Goal: Find specific page/section: Find specific page/section

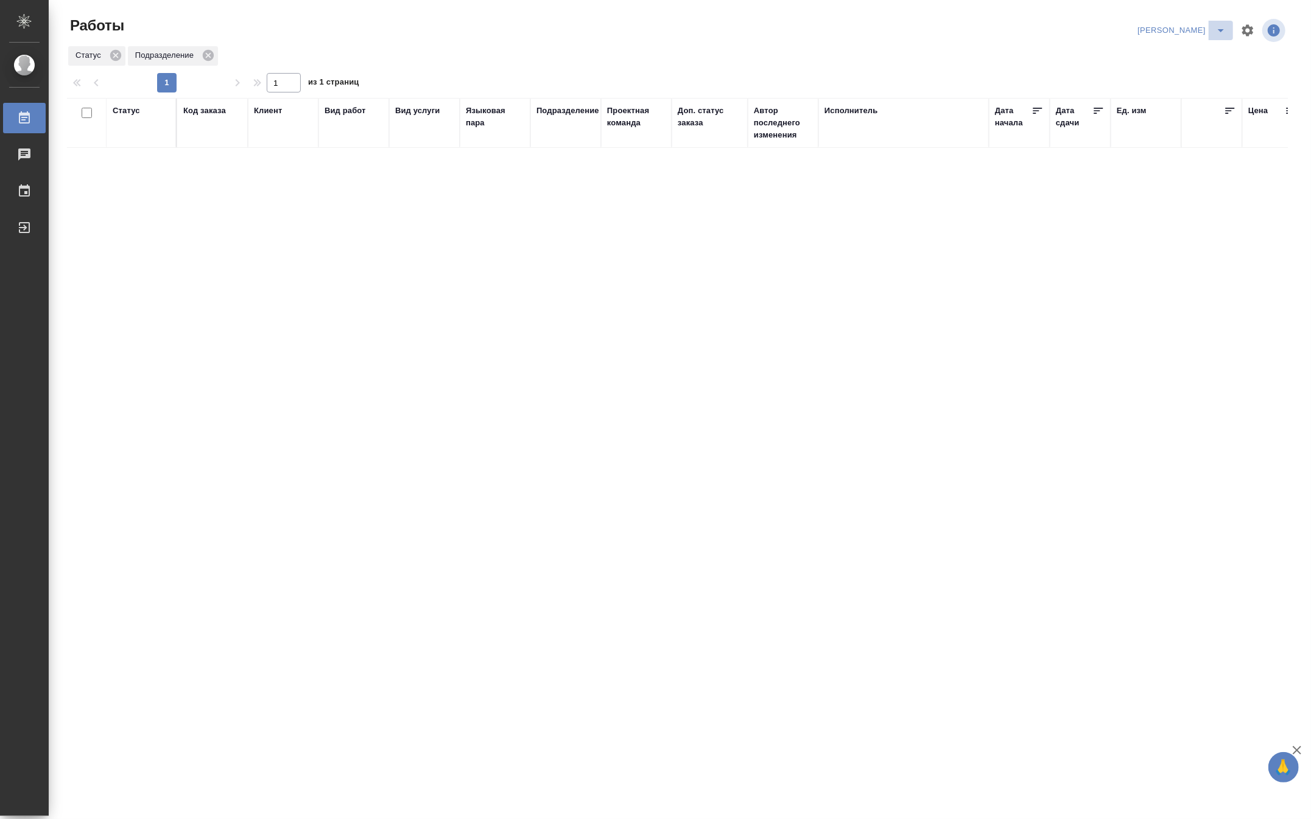
click at [1220, 26] on icon "split button" at bounding box center [1220, 30] width 15 height 15
click at [1172, 112] on li "Верстка и Дизайн" at bounding box center [1174, 112] width 117 height 19
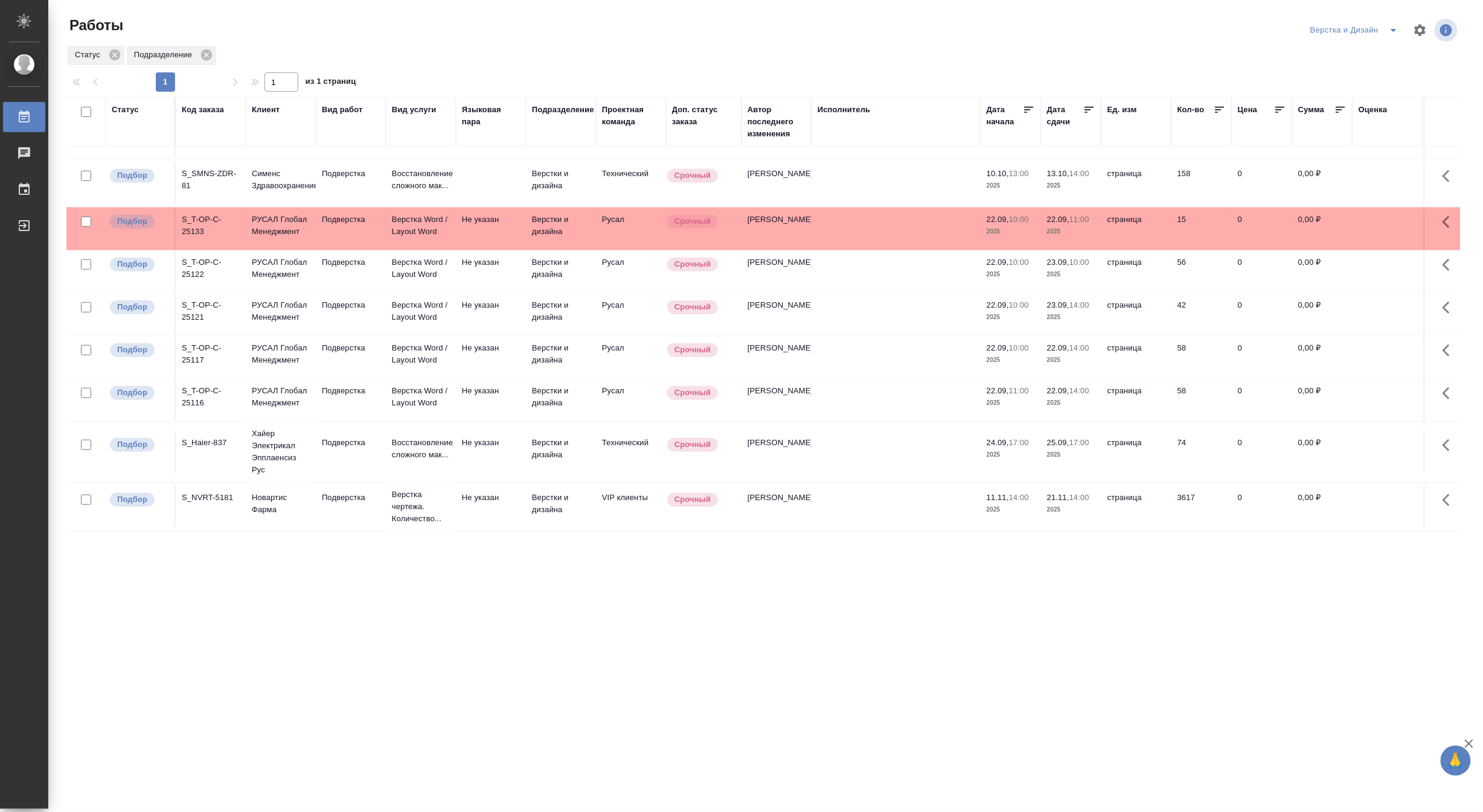
scroll to position [517, 0]
click at [1299, 27] on icon "split button" at bounding box center [1394, 30] width 15 height 15
click at [1299, 92] on li "[PERSON_NAME]" at bounding box center [1361, 92] width 116 height 19
